Goal: Task Accomplishment & Management: Manage account settings

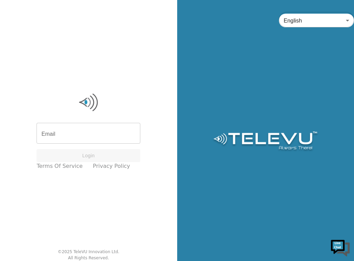
click at [314, 54] on div "English en ​" at bounding box center [265, 130] width 177 height 261
click at [80, 135] on input "Email" at bounding box center [89, 134] width 104 height 19
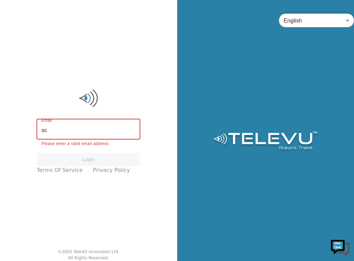
type input "s"
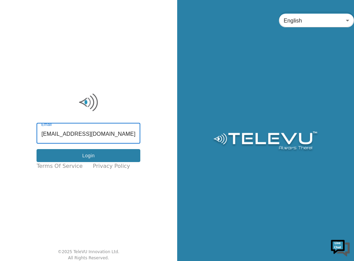
type input "screenvu+bouake@televu.ca"
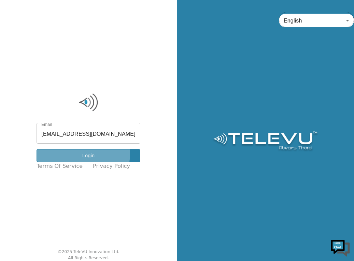
click at [76, 153] on button "Login" at bounding box center [89, 155] width 104 height 13
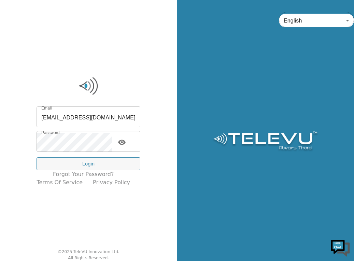
click at [51, 66] on div "Email screenvu+bouake@televu.ca Email Password Password Login Forgot your passw…" at bounding box center [88, 130] width 177 height 261
click at [125, 141] on icon "toggle password visibility" at bounding box center [122, 142] width 8 height 5
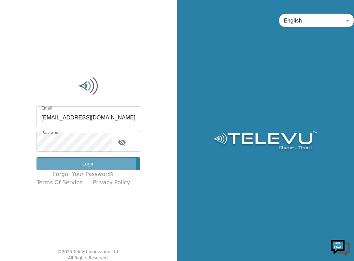
click at [92, 162] on button "Login" at bounding box center [89, 163] width 104 height 13
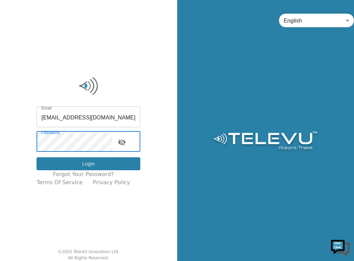
click at [80, 162] on button "Login" at bounding box center [89, 163] width 104 height 13
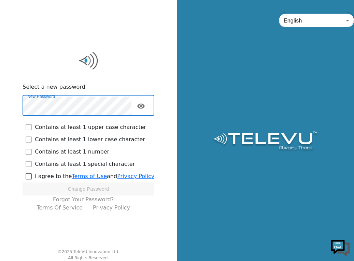
checkbox input "true"
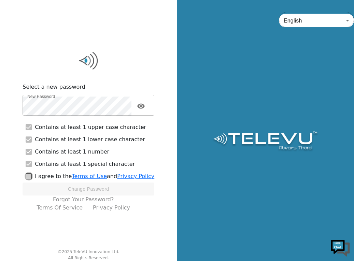
click at [32, 176] on input "checkbox" at bounding box center [29, 176] width 12 height 12
checkbox input "true"
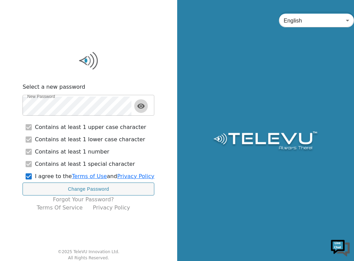
click at [143, 105] on icon "toggle password visibility" at bounding box center [141, 105] width 8 height 5
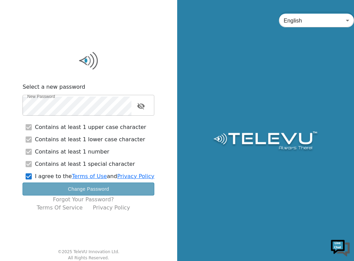
click at [91, 189] on button "Change Password" at bounding box center [89, 189] width 132 height 13
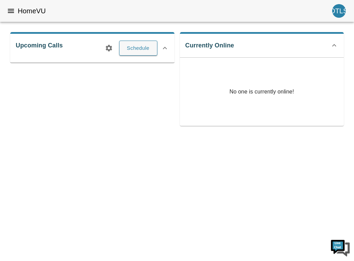
click at [329, 136] on html "HomeVU DTLS Upcoming Calls Schedule Currently Online No one is currently online!" at bounding box center [177, 68] width 354 height 136
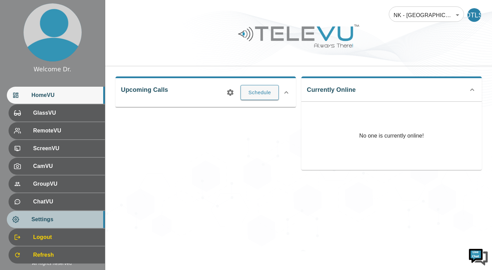
click at [61, 227] on div "Settings" at bounding box center [56, 219] width 98 height 17
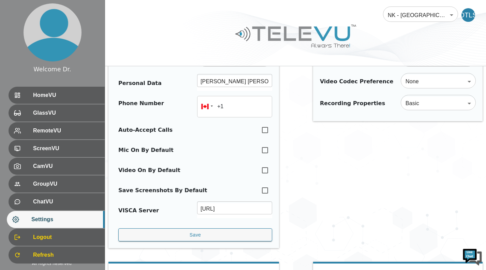
scroll to position [57, 0]
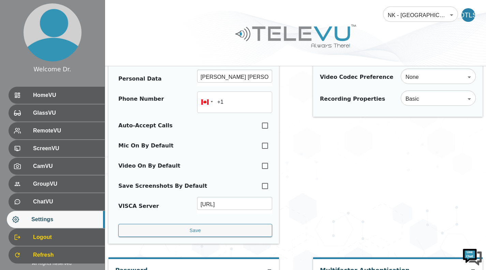
click at [266, 125] on input "checkbox" at bounding box center [265, 125] width 14 height 15
checkbox input "true"
click at [264, 148] on input "checkbox" at bounding box center [265, 145] width 14 height 15
checkbox input "true"
click at [267, 166] on input "checkbox" at bounding box center [265, 165] width 14 height 15
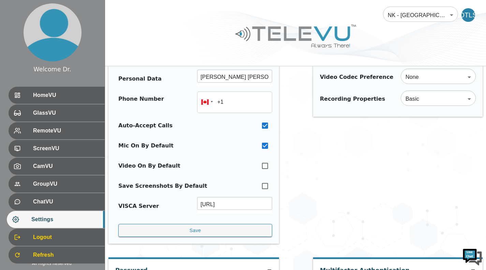
checkbox input "true"
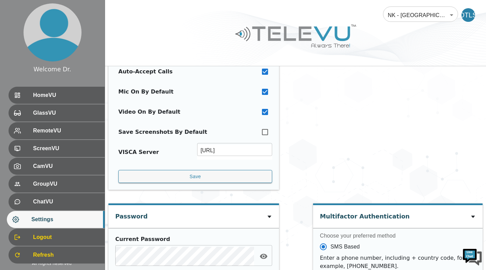
scroll to position [114, 0]
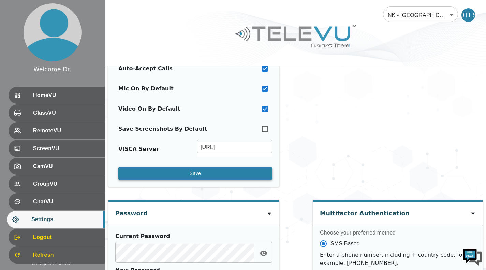
click at [247, 171] on button "Save" at bounding box center [195, 173] width 154 height 13
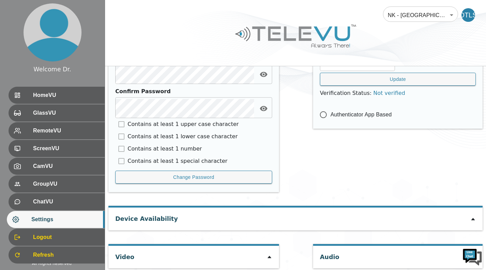
scroll to position [335, 0]
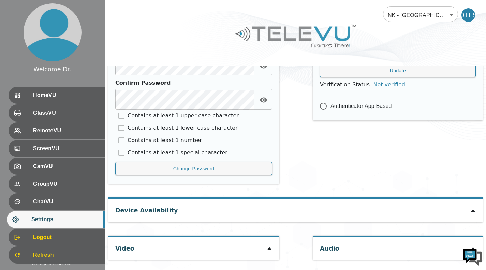
click at [354, 213] on icon at bounding box center [473, 210] width 5 height 5
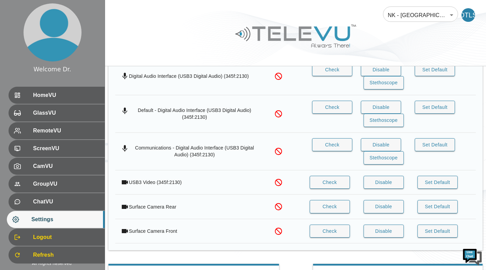
scroll to position [589, 0]
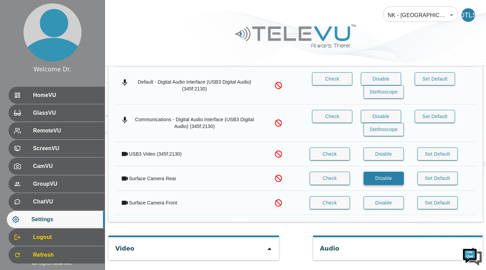
click at [354, 180] on button "Disable" at bounding box center [384, 178] width 40 height 13
click at [326, 151] on button "Check" at bounding box center [330, 153] width 40 height 13
click at [267, 250] on icon at bounding box center [269, 248] width 5 height 5
type input "b095656e1ce10c0e7c0e450bc9bf5bcf23f09a8687004a1319c3081fbac099f8"
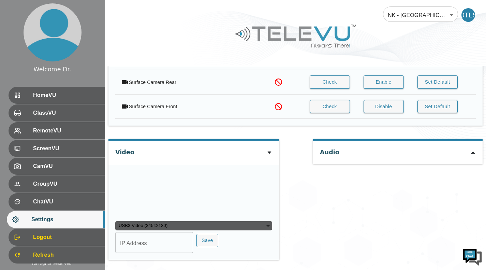
scroll to position [750, 0]
